Goal: Transaction & Acquisition: Purchase product/service

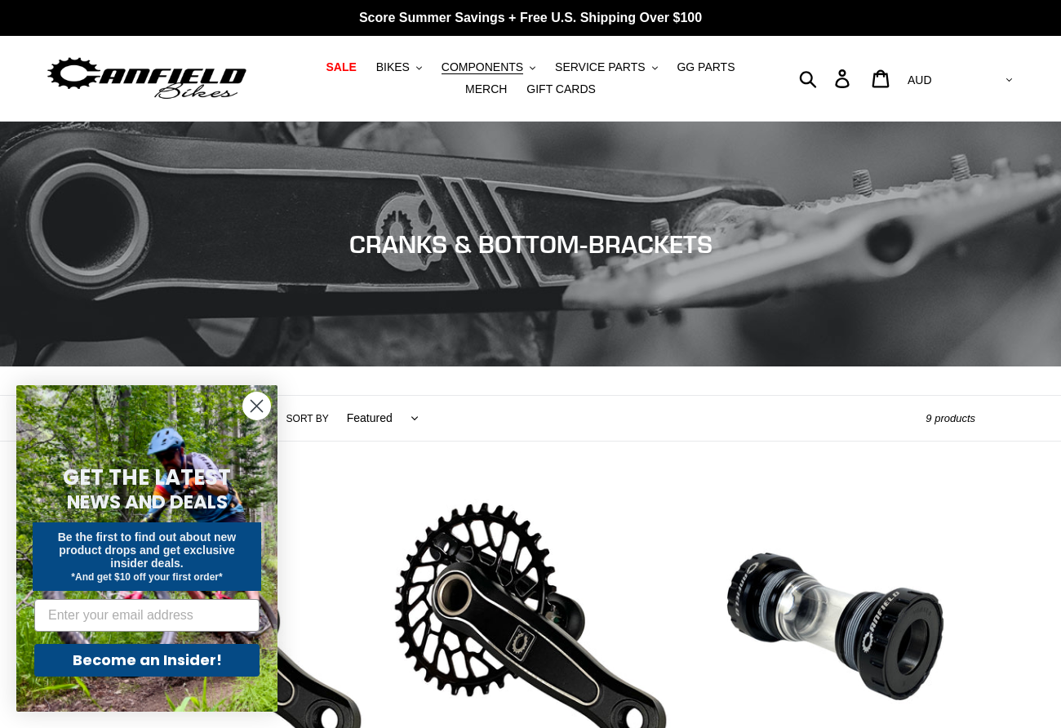
click at [262, 407] on circle "Close dialog" at bounding box center [256, 405] width 27 height 27
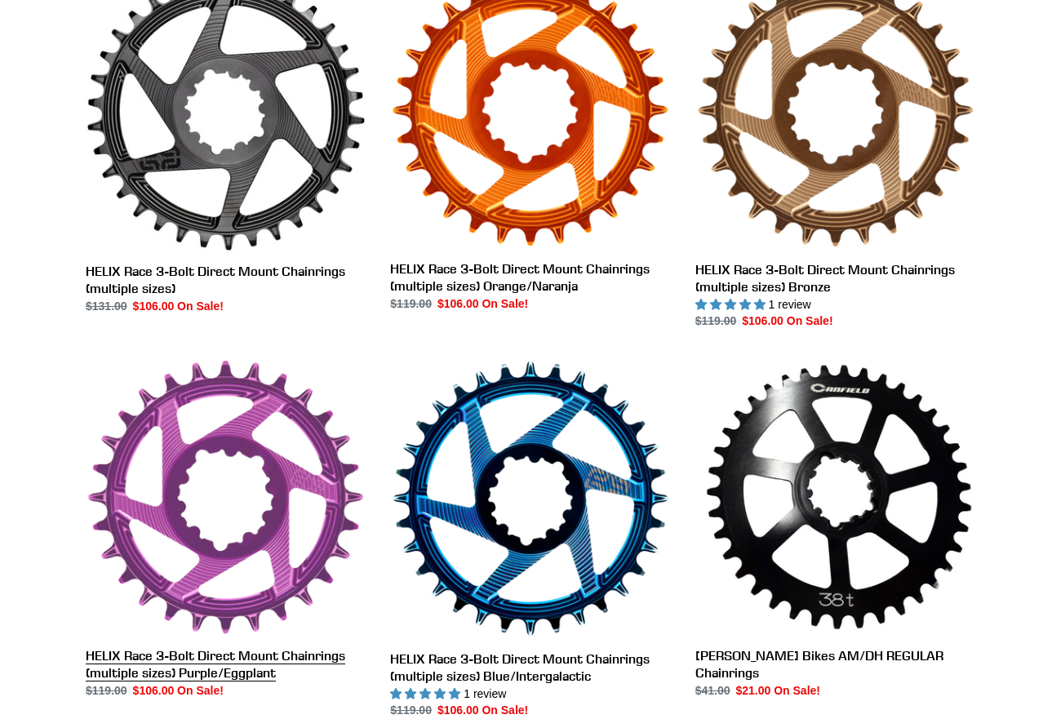
scroll to position [292, 0]
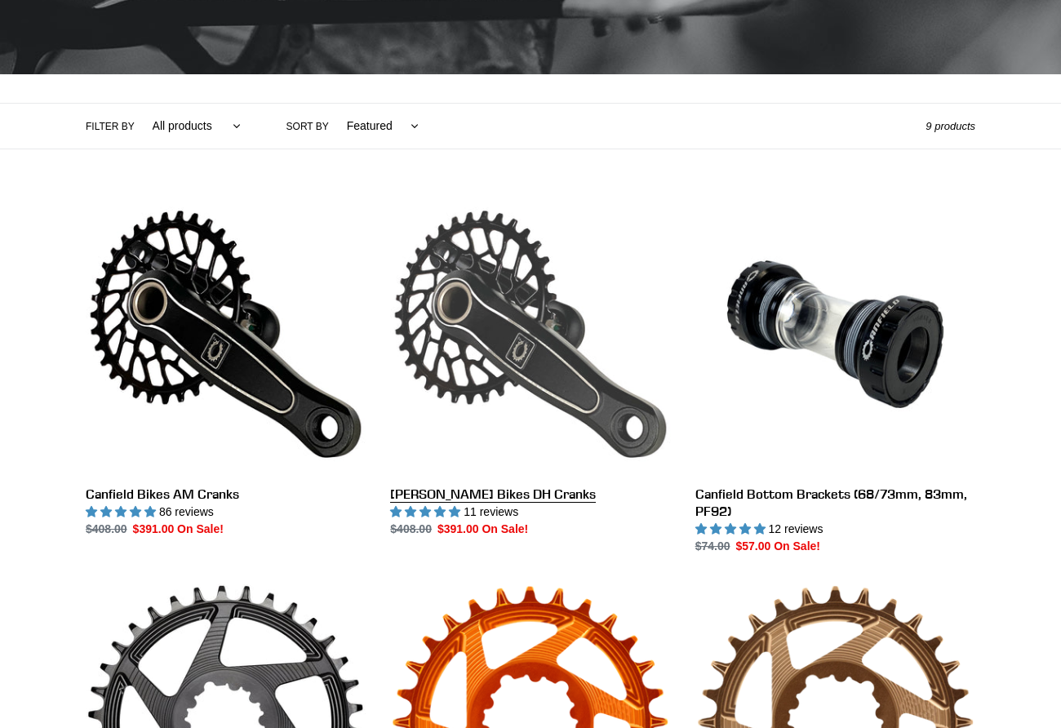
click at [440, 495] on link "[PERSON_NAME] Bikes DH Cranks" at bounding box center [530, 365] width 280 height 343
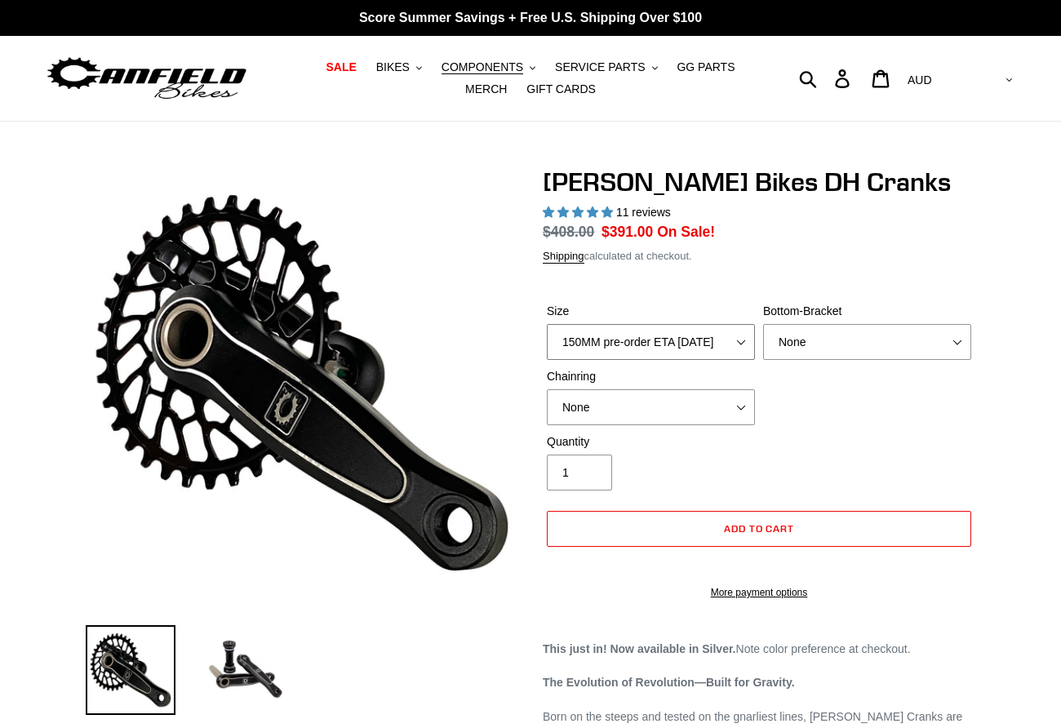
click at [729, 347] on select "150MM pre-order ETA 9/30/25 155MM pre-order ETA 9/30/25 160MM pre-order ETA 9/3…" at bounding box center [651, 342] width 208 height 36
select select "highest-rating"
select select "165MM pre-order ETA 9/30/25"
select select "BSA Threaded 83mm"
click at [867, 437] on div "Quantity 1" at bounding box center [759, 465] width 432 height 65
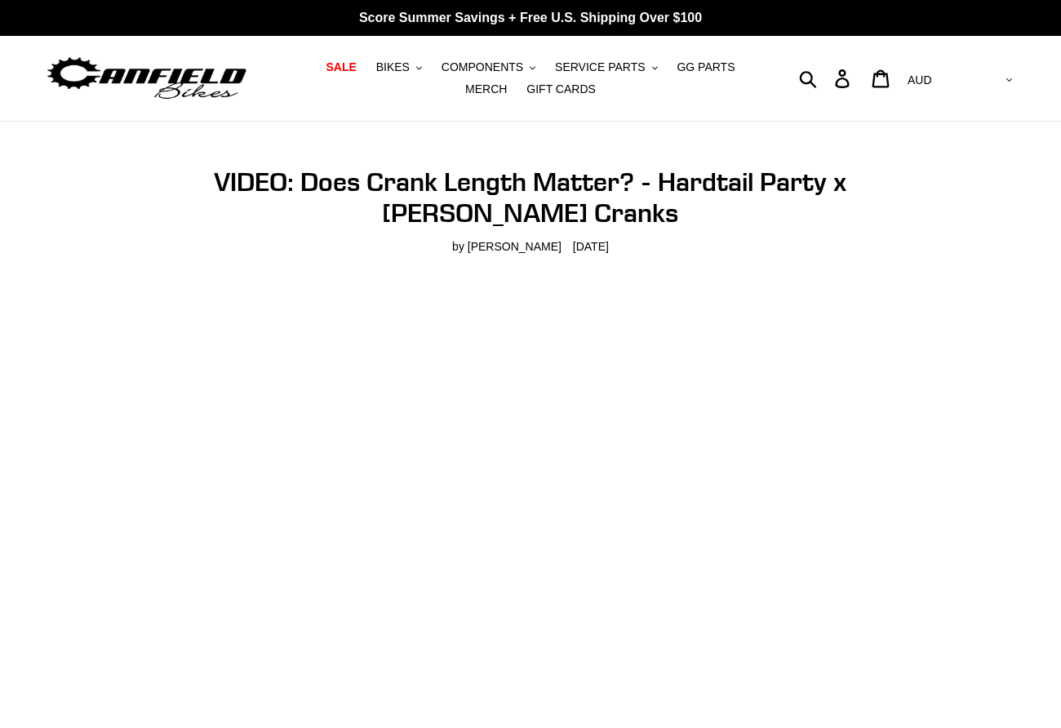
scroll to position [248, 0]
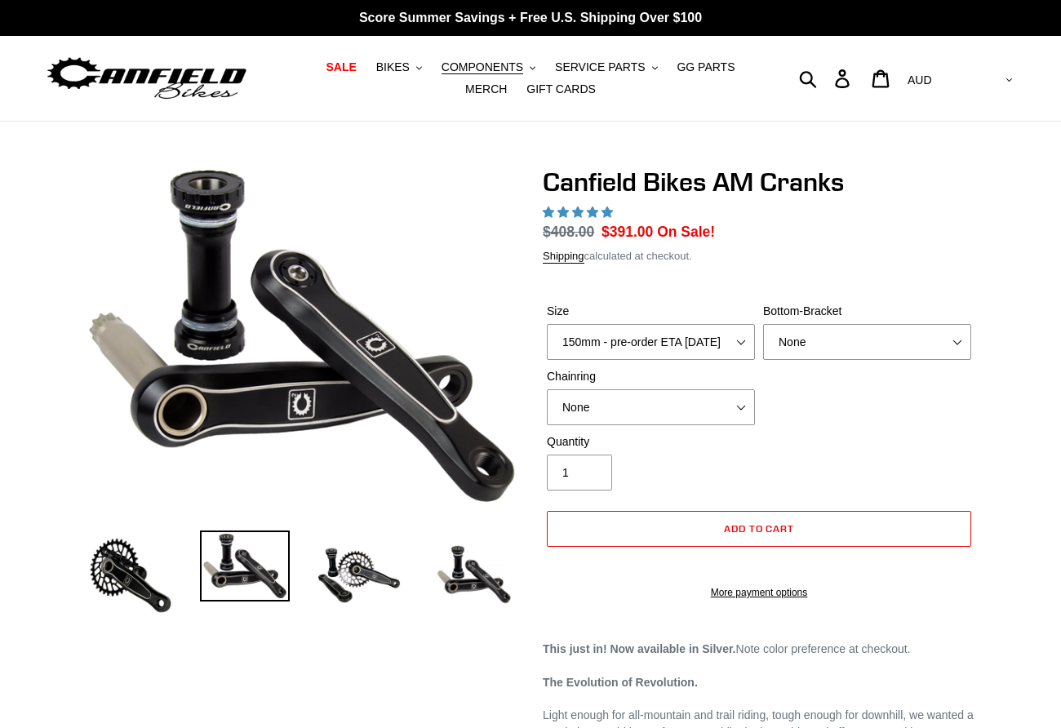
select select "165mm - pre-order ETA [DATE]"
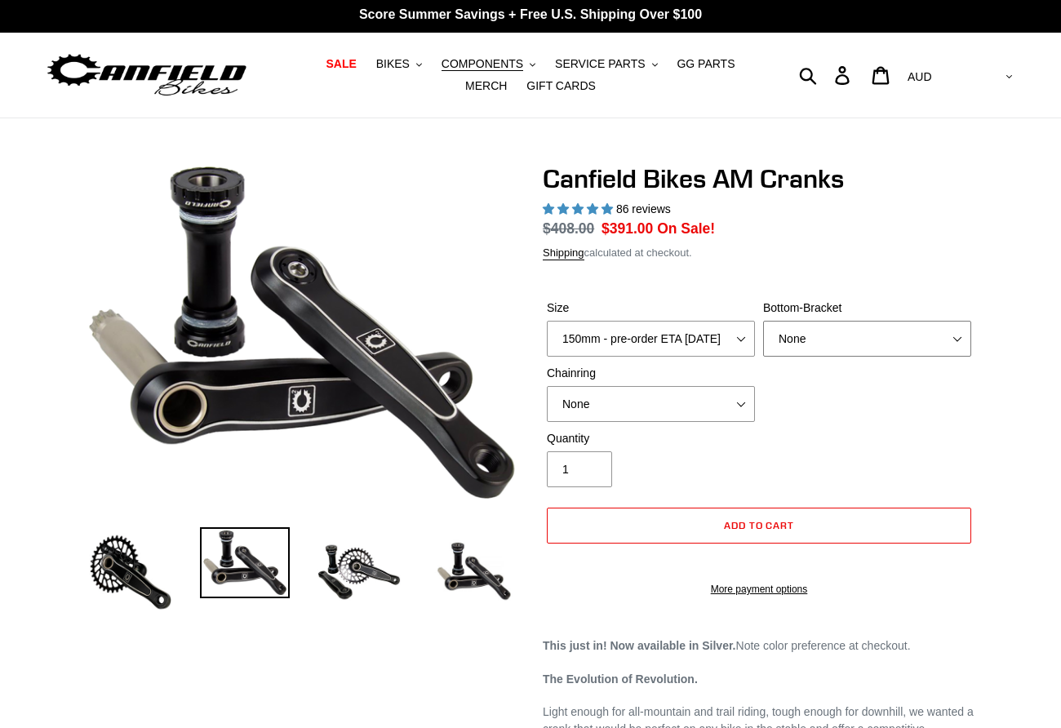
scroll to position [3, 0]
select select "highest-rating"
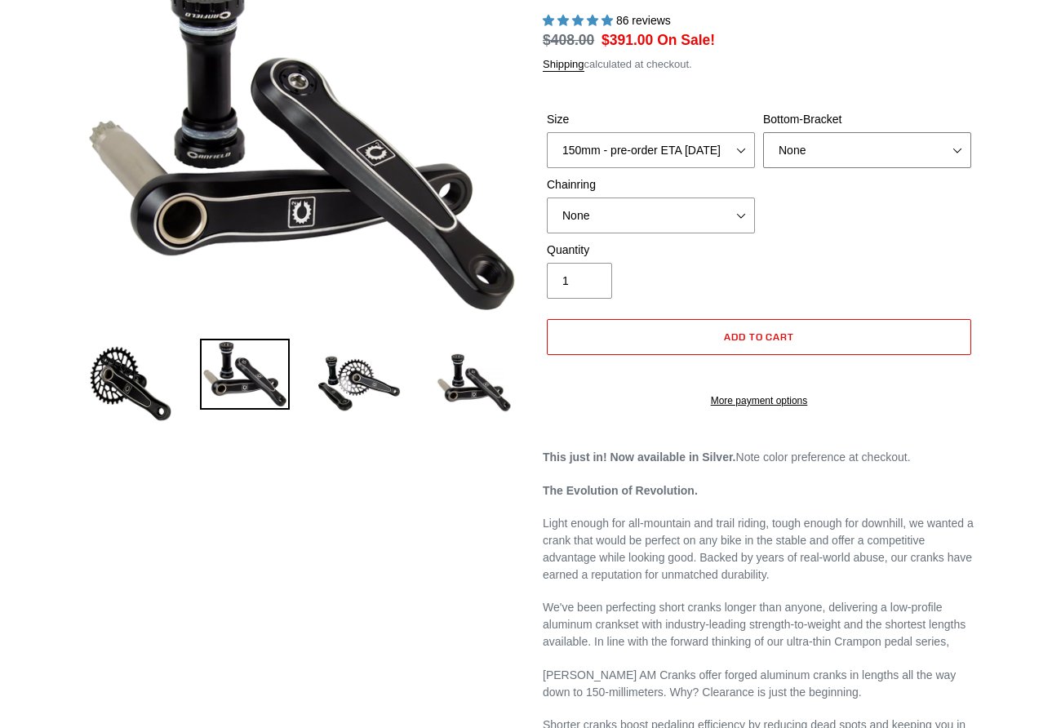
scroll to position [0, 0]
